Goal: Communication & Community: Connect with others

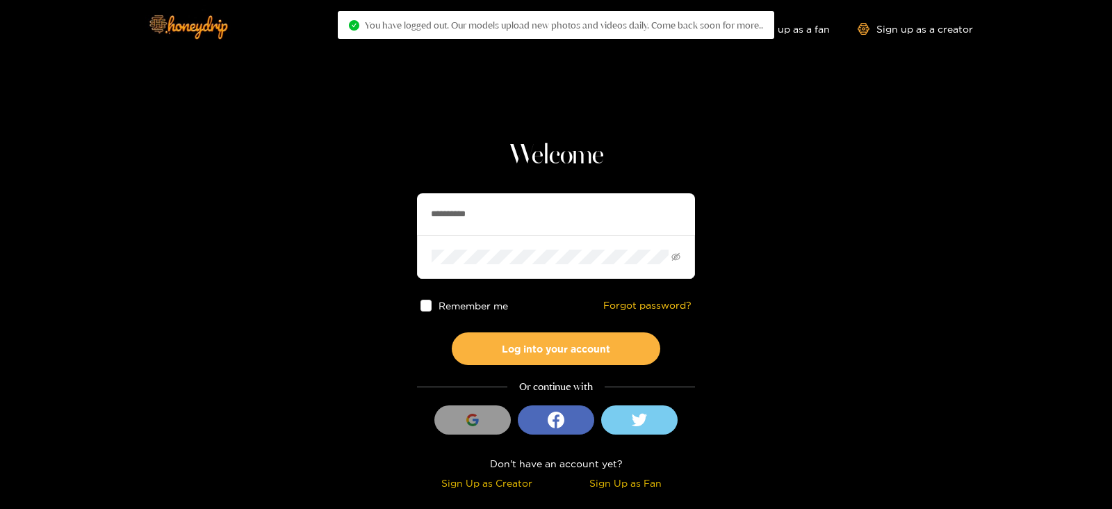
click at [281, 213] on section "**********" at bounding box center [556, 247] width 1112 height 494
type input "*********"
click at [452, 332] on button "Log into your account" at bounding box center [556, 348] width 208 height 33
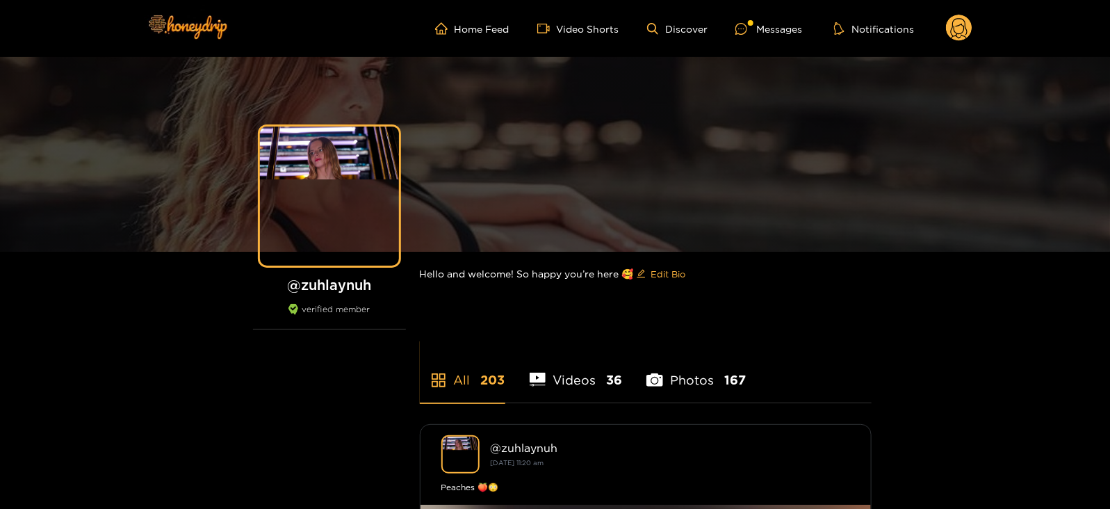
click at [772, 38] on ul "Home Feed Video Shorts Discover Messages Notifications" at bounding box center [703, 29] width 537 height 28
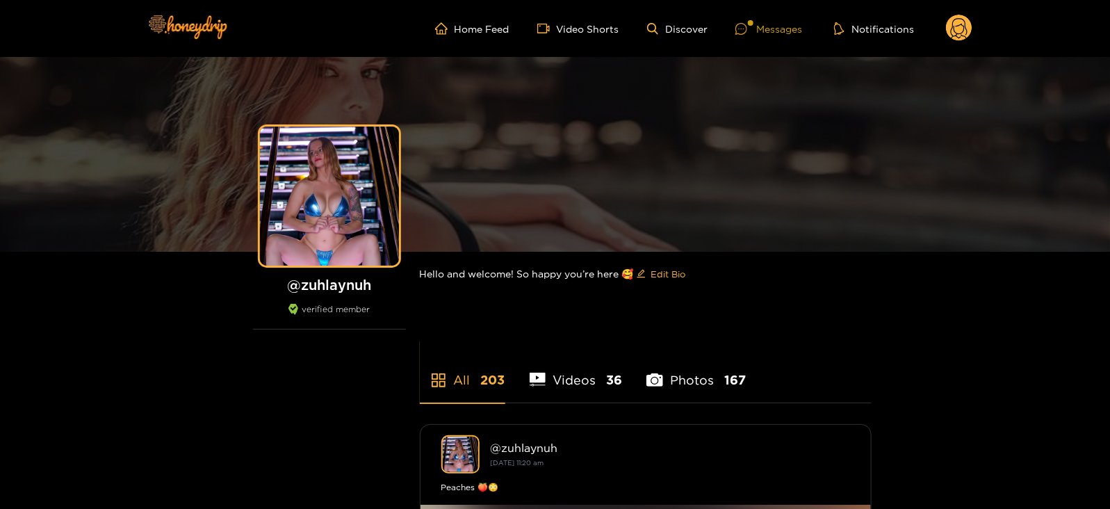
click at [768, 33] on div "Messages" at bounding box center [768, 29] width 67 height 16
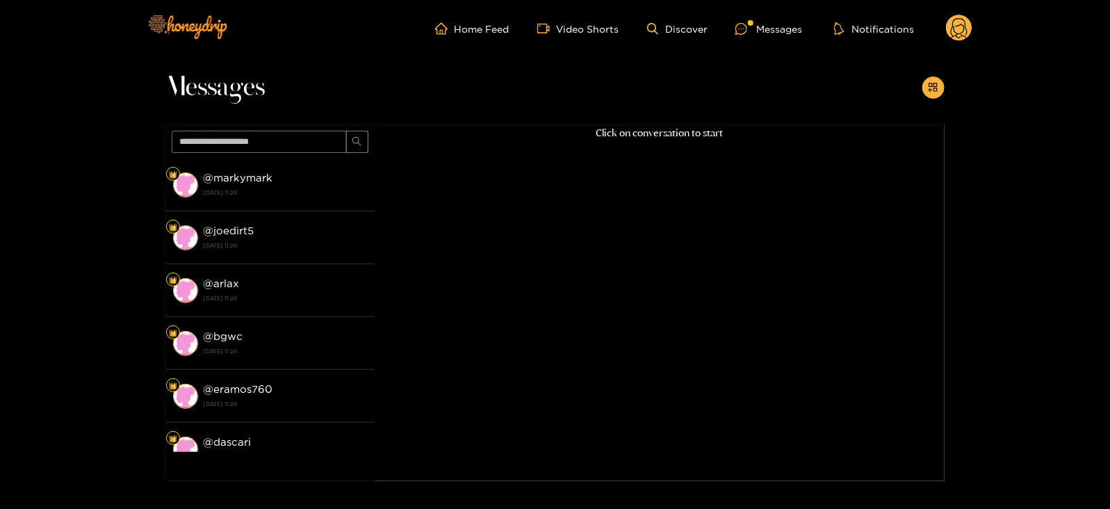
click at [400, 188] on div "Click on conversation to start" at bounding box center [660, 285] width 570 height 320
click at [381, 192] on div "Click on conversation to start" at bounding box center [660, 285] width 570 height 320
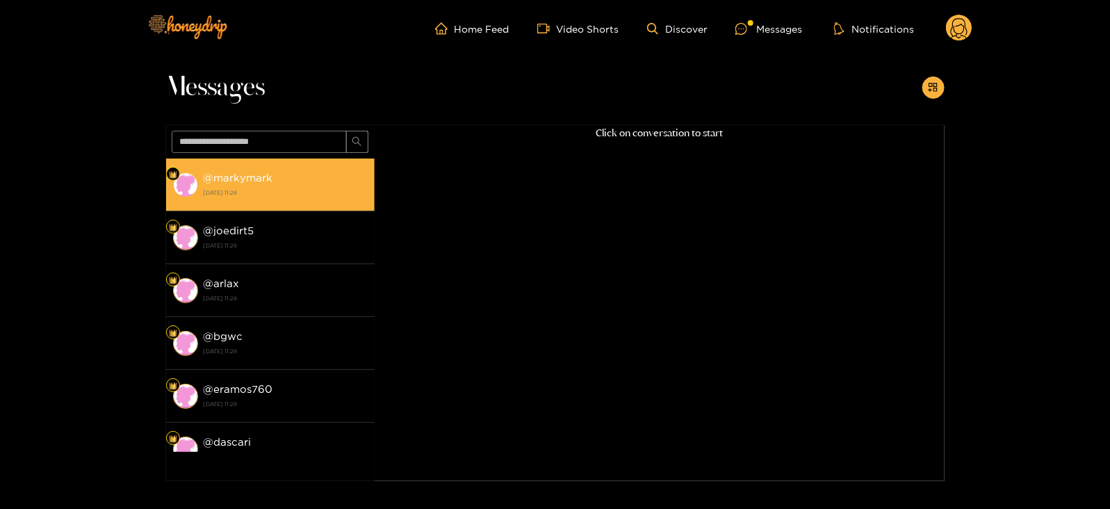
click at [351, 192] on strong "[DATE] 11:28" at bounding box center [286, 192] width 164 height 13
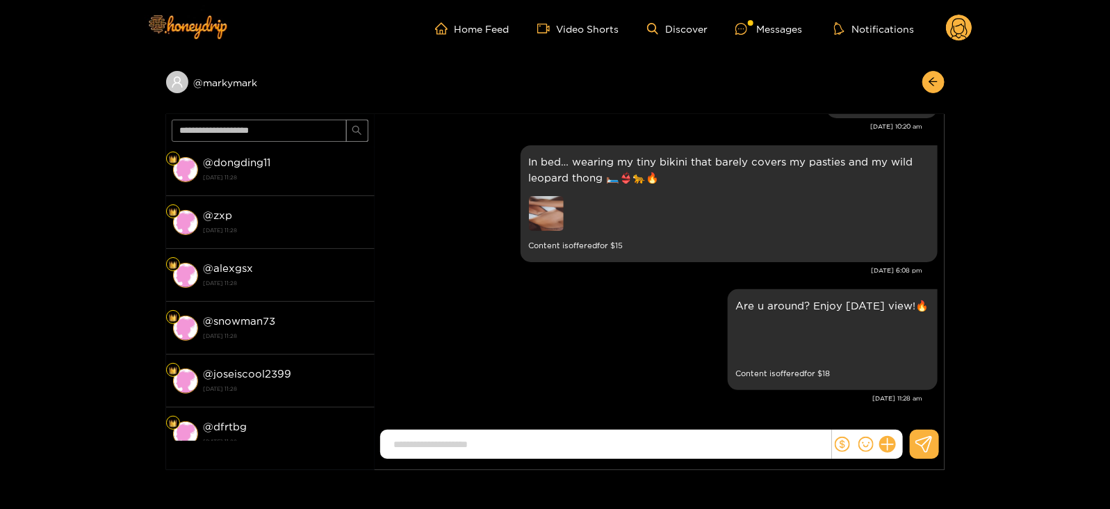
scroll to position [473, 0]
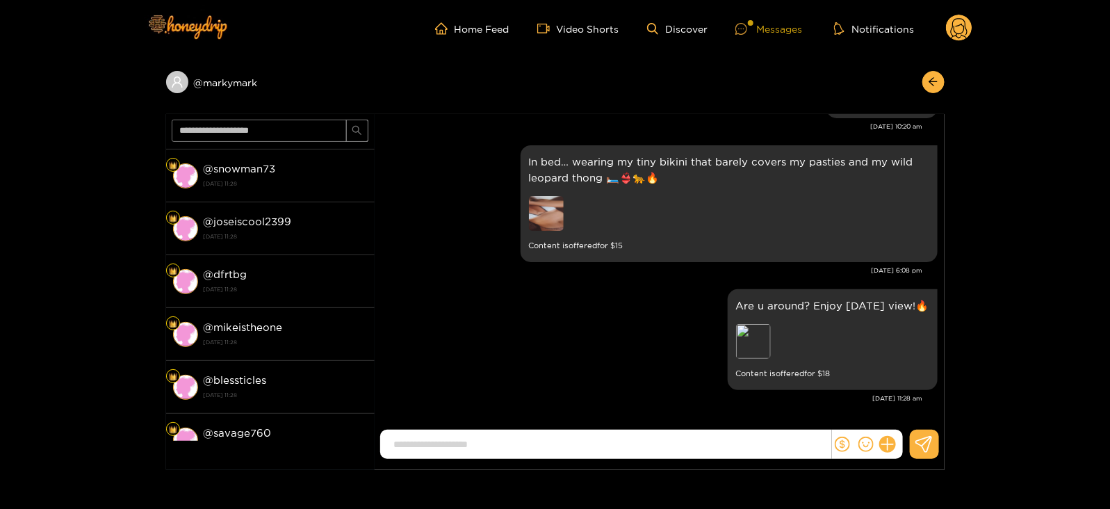
click at [772, 28] on div "Messages" at bounding box center [768, 29] width 67 height 16
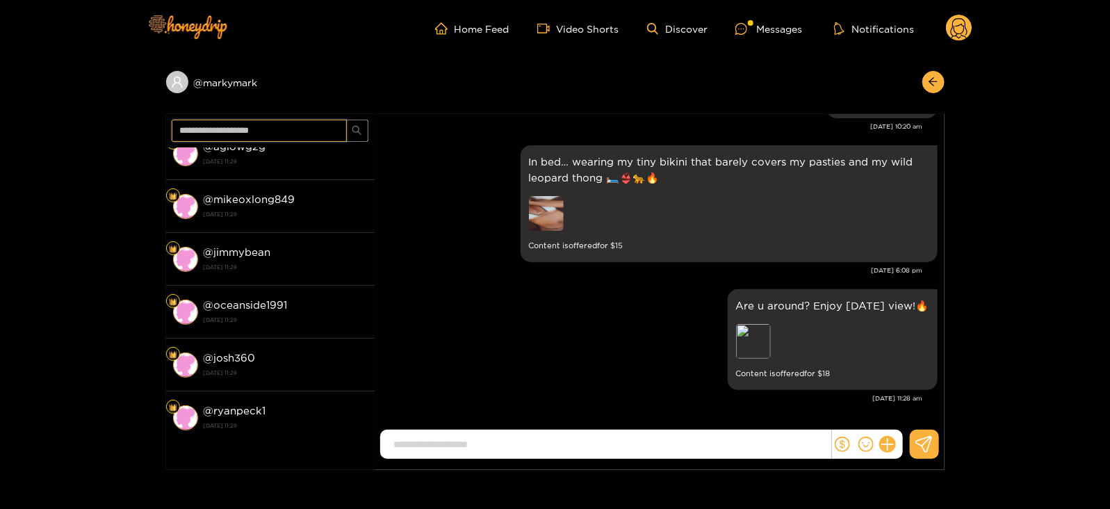
click at [212, 133] on input "text" at bounding box center [259, 131] width 175 height 22
type input "*"
type input "******"
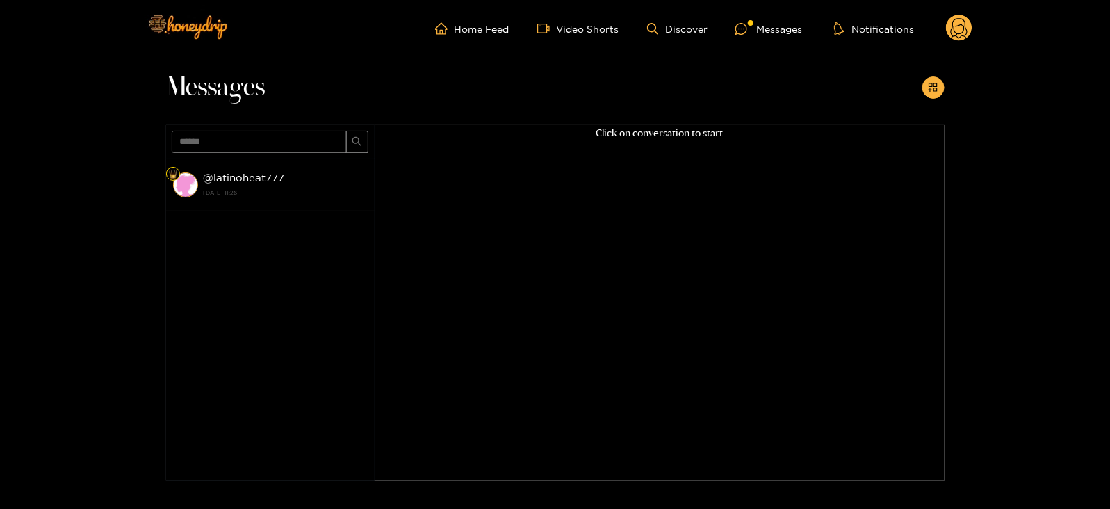
click at [292, 169] on div "@ latinoheat777 [DATE] 11:26" at bounding box center [286, 184] width 164 height 31
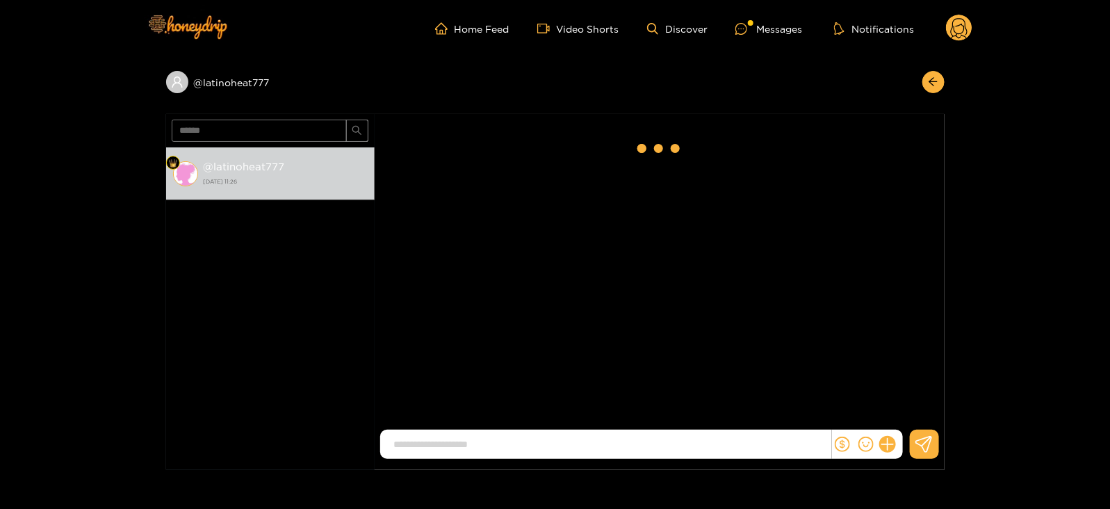
click at [957, 22] on circle at bounding box center [959, 28] width 26 height 26
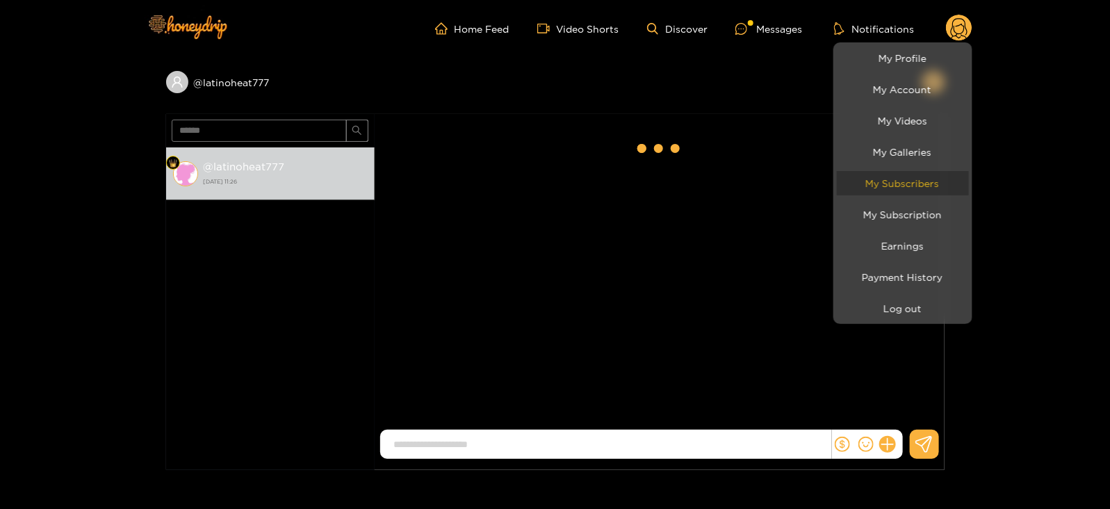
click at [901, 175] on link "My Subscribers" at bounding box center [903, 183] width 132 height 24
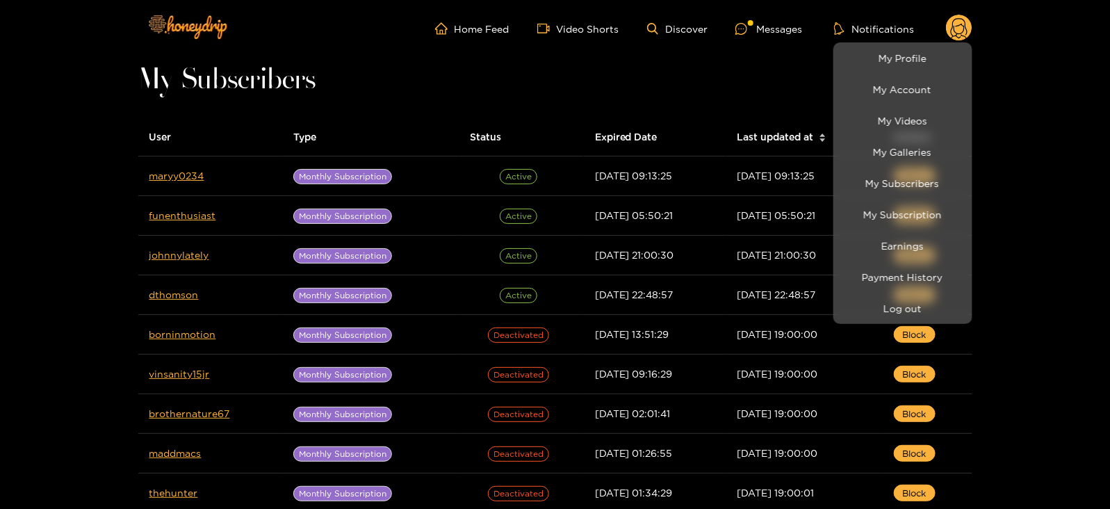
click at [178, 172] on div at bounding box center [555, 254] width 1110 height 509
click at [178, 172] on link "maryy0234" at bounding box center [176, 175] width 55 height 10
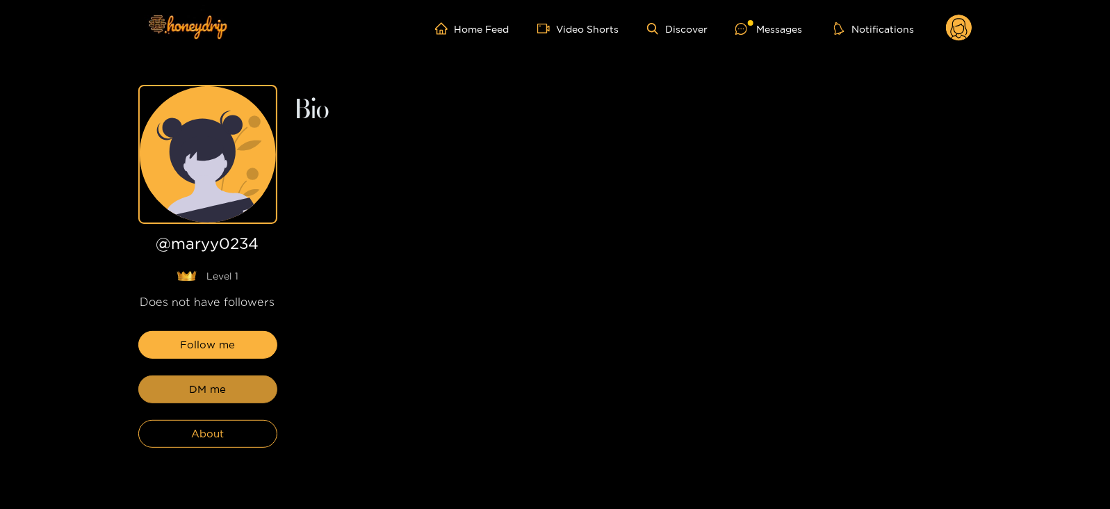
click at [183, 392] on button "DM me" at bounding box center [207, 389] width 139 height 28
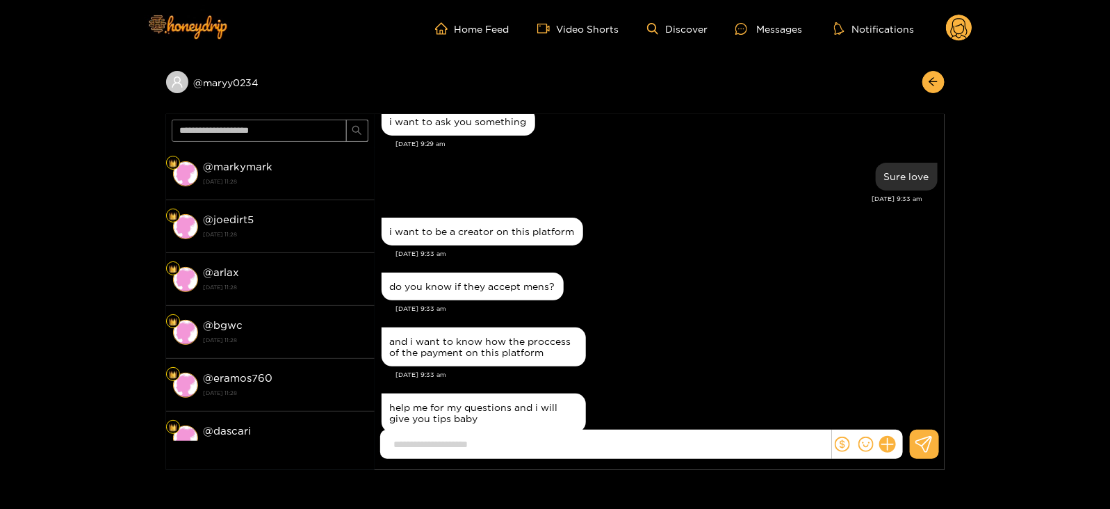
scroll to position [327, 0]
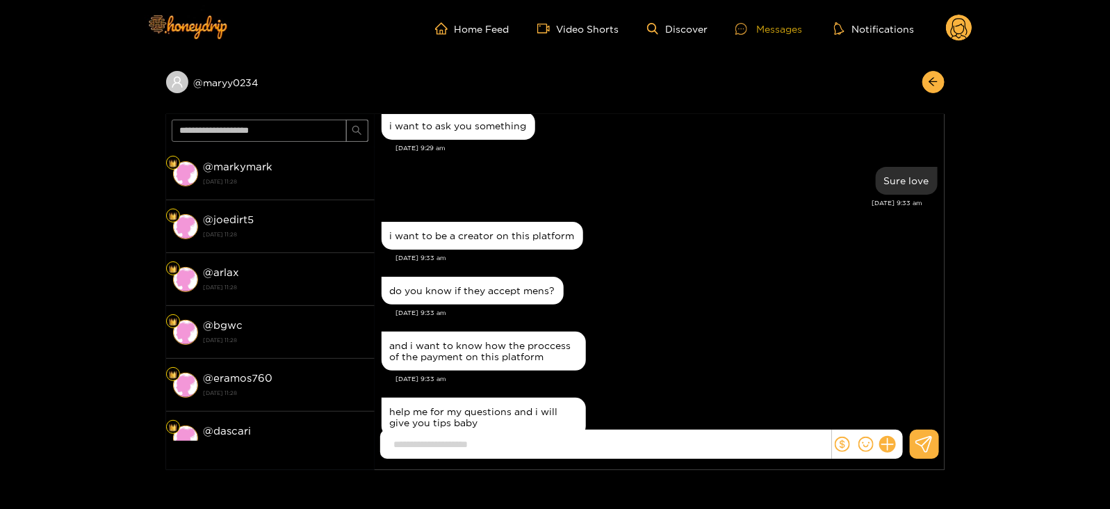
click at [762, 24] on div "Messages" at bounding box center [768, 29] width 67 height 16
click at [973, 26] on header "Home Feed Video Shorts Discover Messages Notifications 0" at bounding box center [555, 28] width 1110 height 57
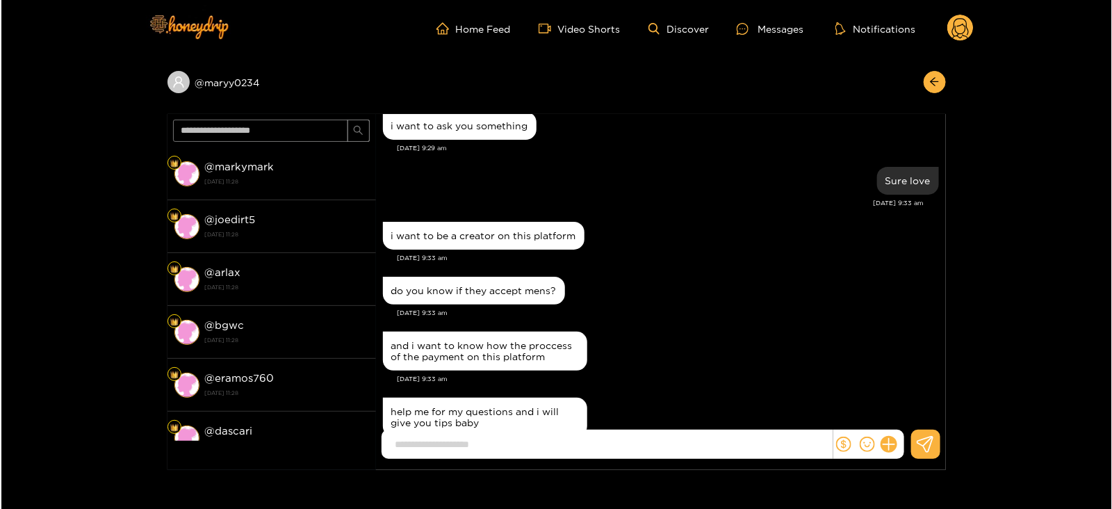
scroll to position [484, 0]
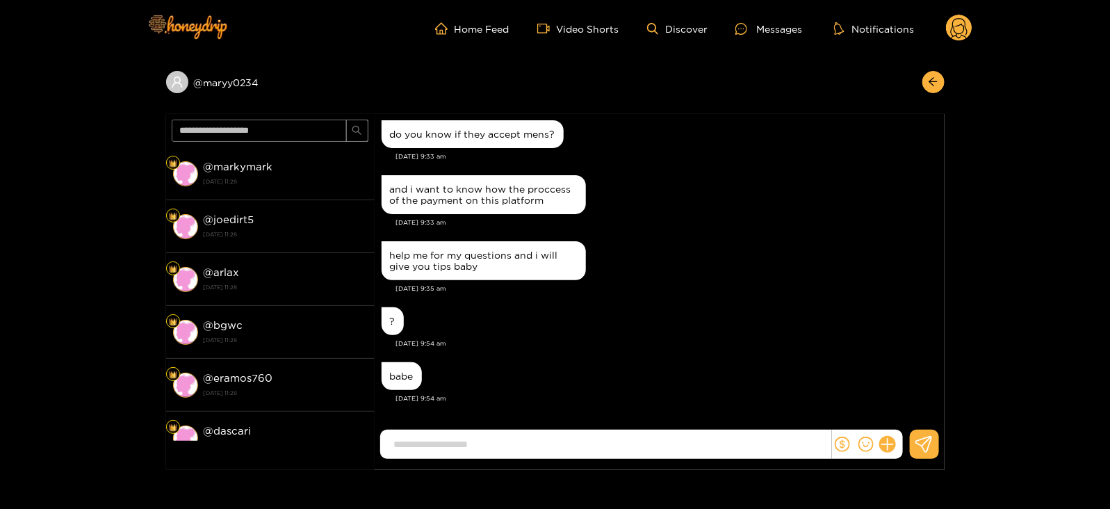
click at [970, 30] on circle at bounding box center [959, 28] width 26 height 26
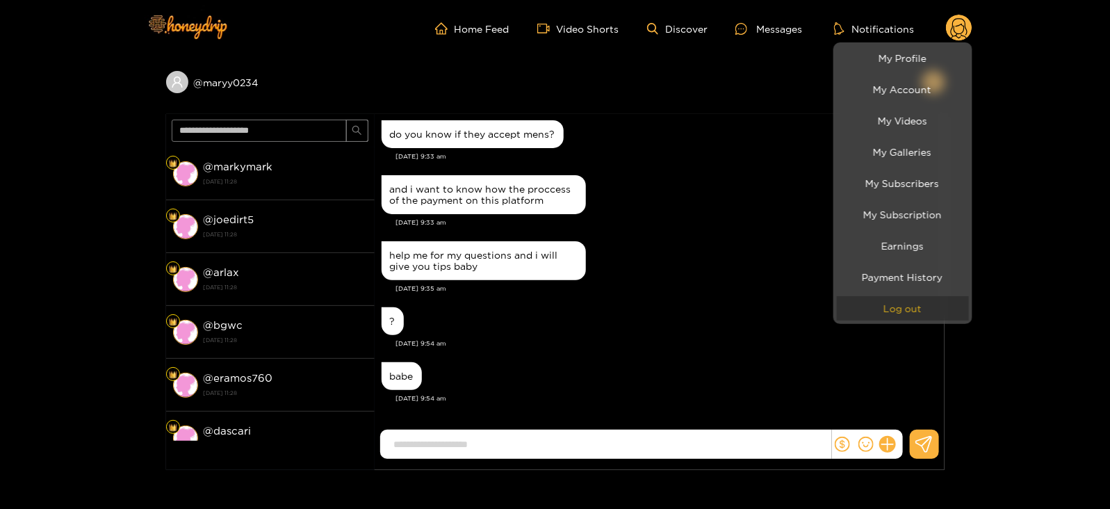
click at [918, 307] on button "Log out" at bounding box center [903, 308] width 132 height 24
